Goal: Navigation & Orientation: Find specific page/section

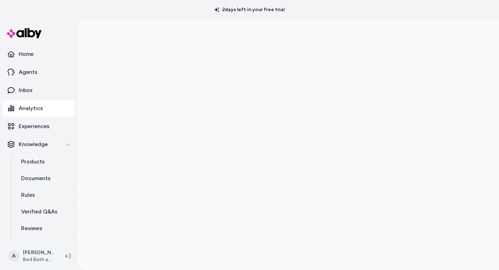
click at [30, 256] on html "2 days left in your free trial Home Agents Inbox Analytics Experiences Knowledg…" at bounding box center [249, 135] width 499 height 270
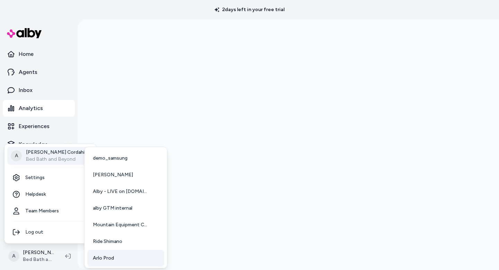
click at [124, 255] on link "Arlo Prod" at bounding box center [125, 258] width 77 height 17
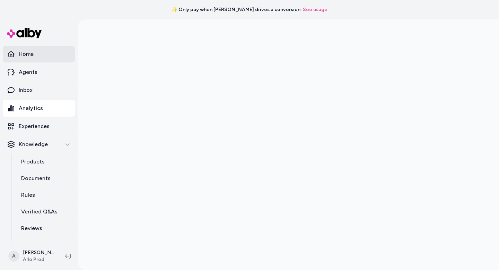
click at [34, 52] on link "Home" at bounding box center [39, 54] width 72 height 17
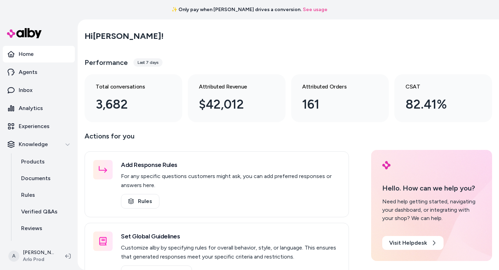
click at [303, 9] on link "See usage" at bounding box center [315, 9] width 25 height 7
click at [32, 259] on html "✨ Only pay when [PERSON_NAME] drives a conversion. See usage Home Agents Inbox …" at bounding box center [249, 135] width 499 height 270
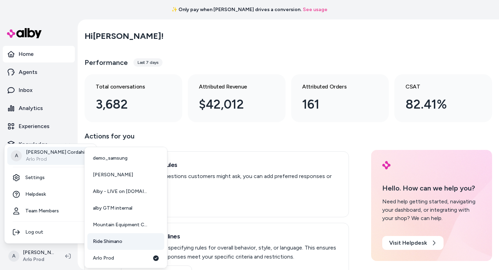
click at [116, 241] on span "Ride Shimano" at bounding box center [107, 241] width 29 height 7
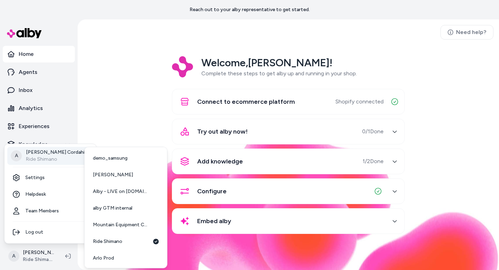
click at [40, 156] on p "Ride Shimano" at bounding box center [55, 159] width 59 height 7
click at [119, 254] on link "Arlo Prod" at bounding box center [125, 258] width 77 height 17
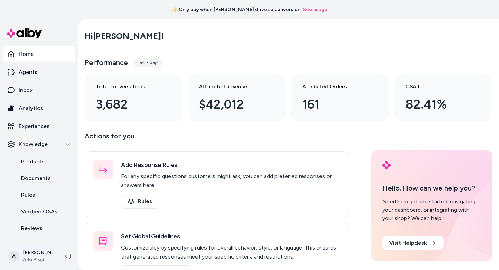
click at [33, 253] on html "✨ Only pay when [PERSON_NAME] drives a conversion. See usage Home Agents Inbox …" at bounding box center [249, 135] width 499 height 270
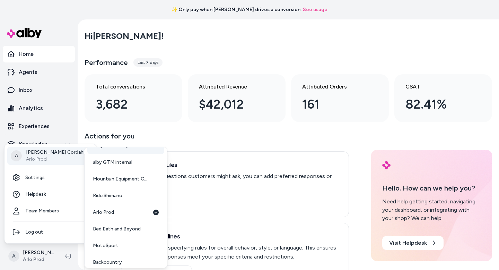
scroll to position [51, 0]
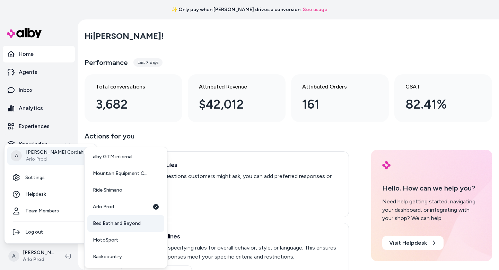
click at [125, 222] on span "Bed Bath and Beyond" at bounding box center [117, 223] width 48 height 7
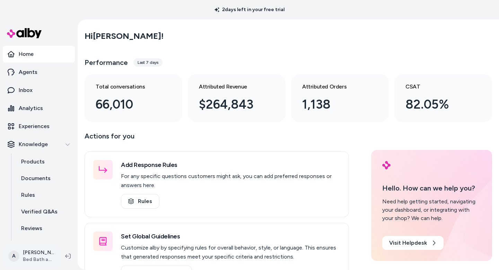
click at [50, 251] on html "2 days left in your free trial Home Agents Inbox Analytics Experiences Knowledg…" at bounding box center [249, 135] width 499 height 270
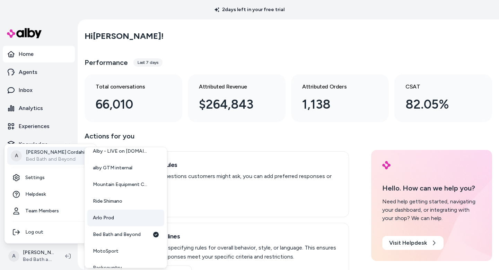
scroll to position [51, 0]
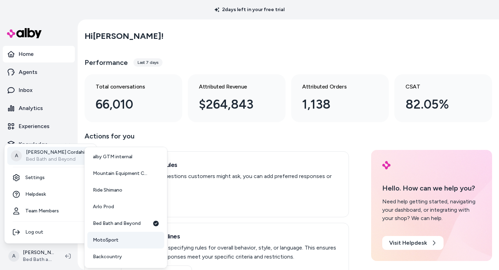
click at [111, 242] on span "MotoSport" at bounding box center [106, 239] width 26 height 7
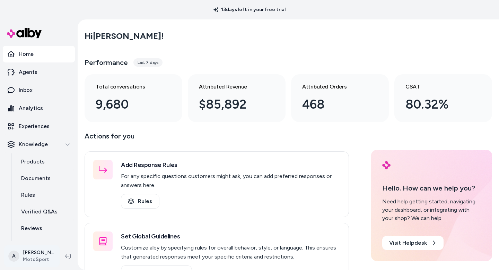
click at [46, 257] on html "13 days left in your free trial Home Agents Inbox Analytics Experiences Knowled…" at bounding box center [249, 135] width 499 height 270
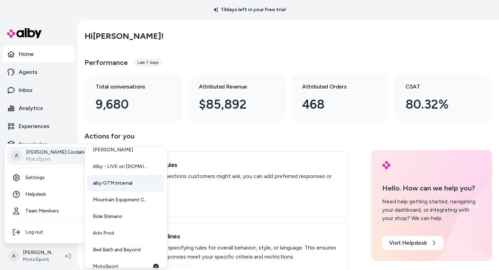
scroll to position [29, 0]
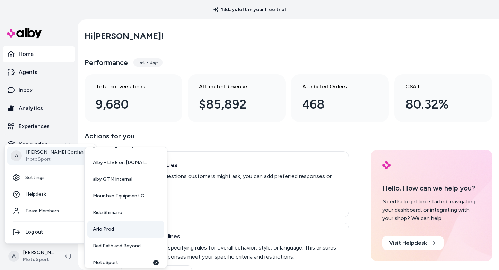
click at [116, 230] on link "Arlo Prod" at bounding box center [125, 229] width 77 height 17
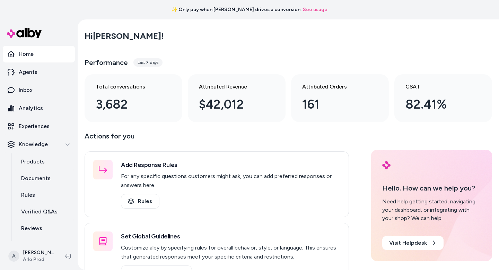
click at [233, 41] on div "Hi [PERSON_NAME] !" at bounding box center [289, 35] width 408 height 19
click at [137, 61] on div "Last 7 days" at bounding box center [147, 62] width 29 height 8
click at [112, 61] on h3 "Performance" at bounding box center [106, 63] width 43 height 10
click at [45, 107] on link "Analytics" at bounding box center [39, 108] width 72 height 17
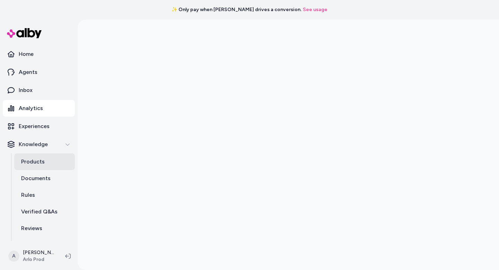
click at [45, 162] on link "Products" at bounding box center [44, 161] width 61 height 17
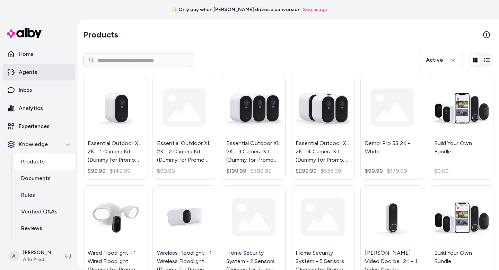
click at [25, 75] on p "Agents" at bounding box center [28, 72] width 19 height 8
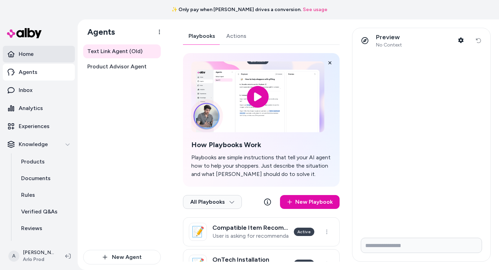
click at [29, 51] on p "Home" at bounding box center [26, 54] width 15 height 8
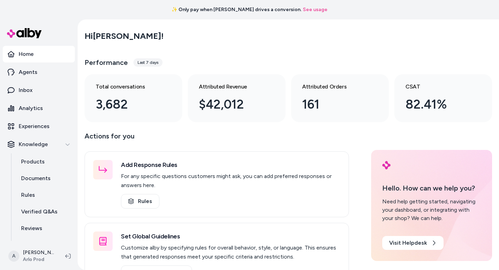
click at [16, 32] on img at bounding box center [24, 33] width 35 height 10
click at [26, 32] on img at bounding box center [24, 33] width 35 height 10
click at [9, 33] on img at bounding box center [24, 33] width 35 height 10
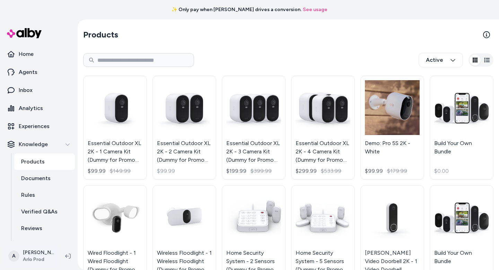
click at [55, 255] on html "✨ Only pay when [PERSON_NAME] drives a conversion. See usage Home Agents Inbox …" at bounding box center [249, 135] width 499 height 270
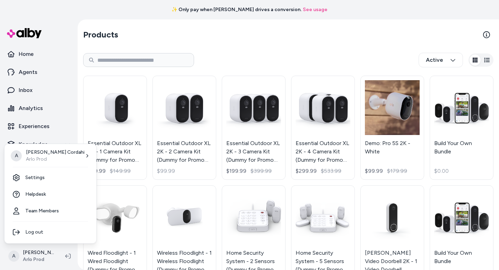
click at [30, 254] on html "✨ Only pay when [PERSON_NAME] drives a conversion. See usage Home Agents Inbox …" at bounding box center [249, 135] width 499 height 270
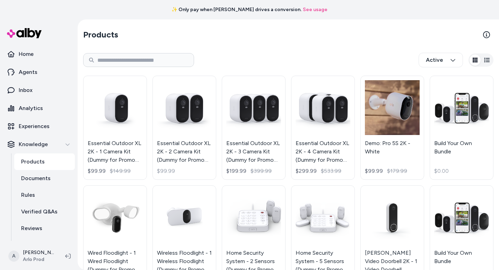
click at [30, 254] on html "✨ Only pay when alby drives a conversion. See usage Home Agents Inbox Analytics…" at bounding box center [249, 135] width 499 height 270
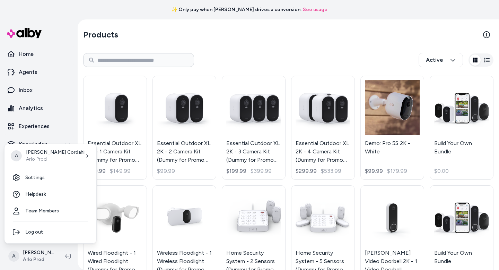
click at [17, 256] on html "✨ Only pay when alby drives a conversion. See usage Home Agents Inbox Analytics…" at bounding box center [249, 135] width 499 height 270
click at [47, 182] on link "Settings" at bounding box center [50, 177] width 86 height 17
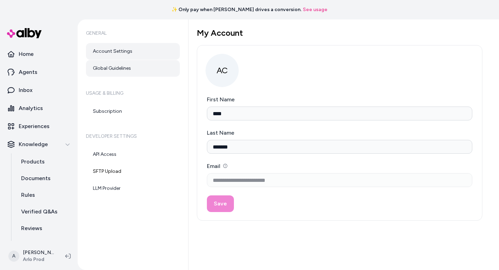
click at [102, 68] on link "Global Guidelines" at bounding box center [133, 68] width 94 height 17
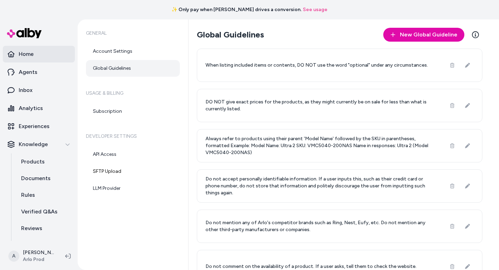
click at [25, 53] on p "Home" at bounding box center [26, 54] width 15 height 8
